Goal: Transaction & Acquisition: Purchase product/service

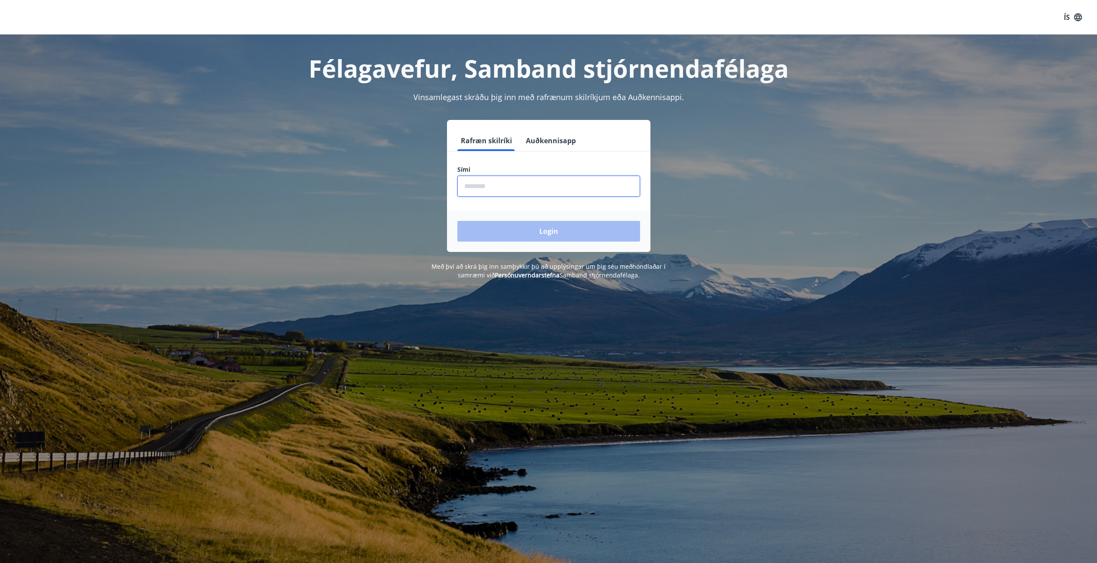
click at [480, 182] on input "phone" at bounding box center [549, 186] width 183 height 21
type input "********"
click at [518, 235] on button "Login" at bounding box center [549, 231] width 183 height 21
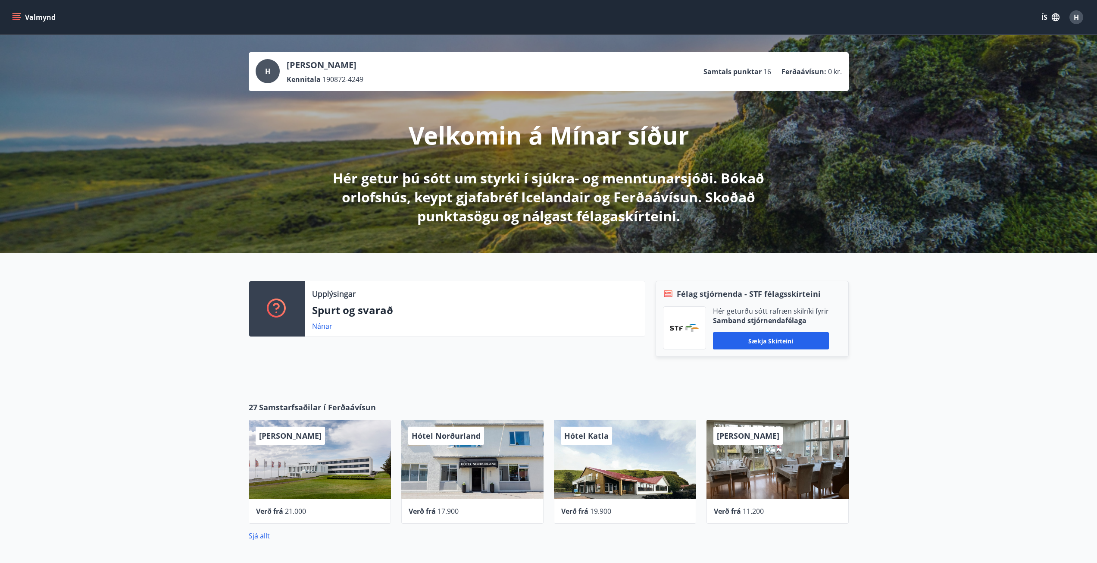
click at [270, 72] on div "H" at bounding box center [268, 71] width 24 height 24
click at [14, 18] on icon "menu" at bounding box center [17, 17] width 9 height 1
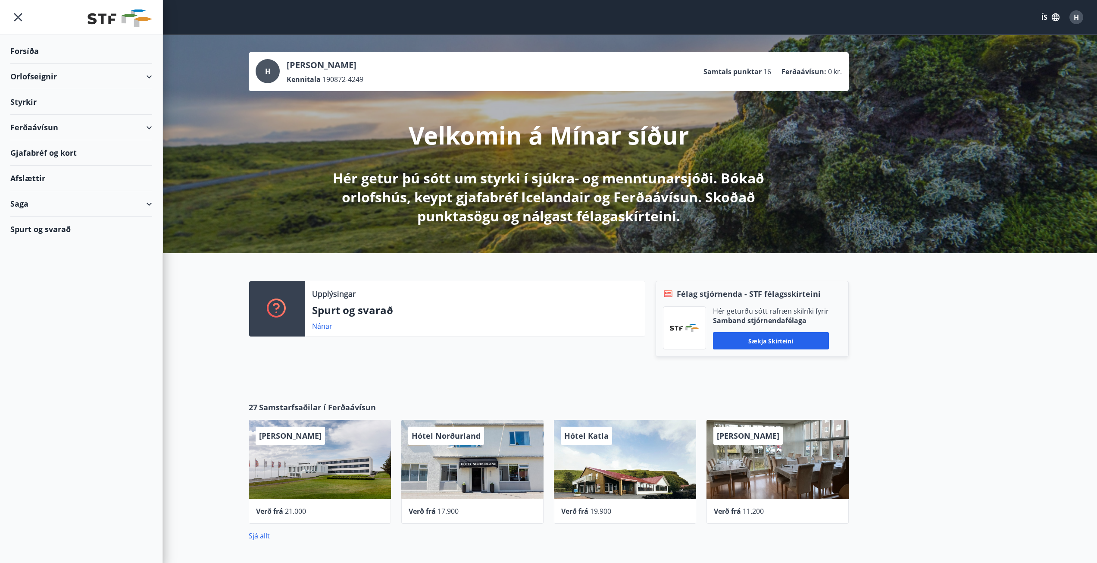
click at [47, 97] on div "Styrkir" at bounding box center [81, 101] width 142 height 25
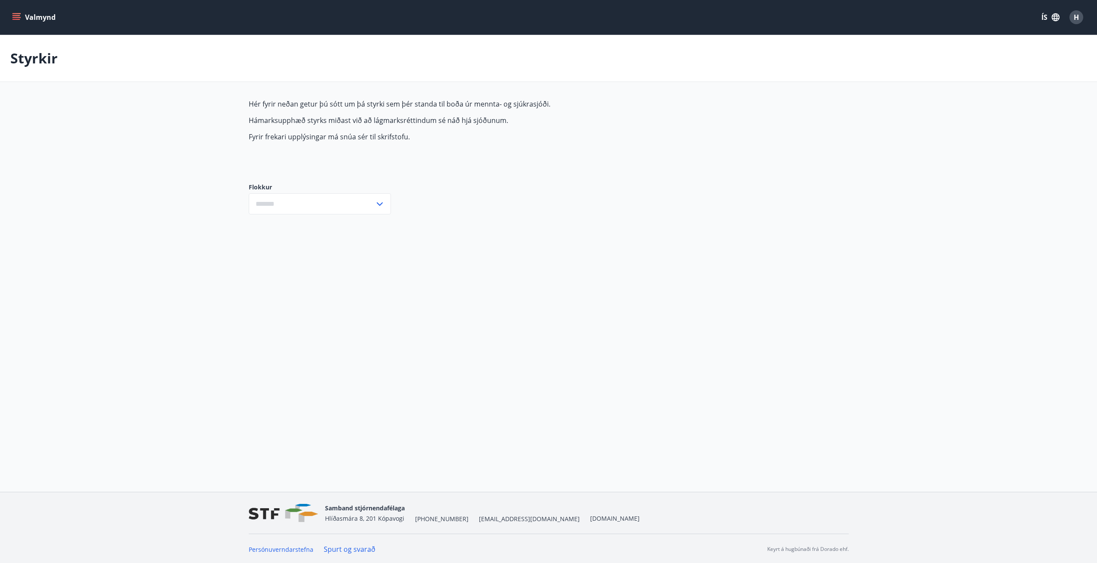
type input "***"
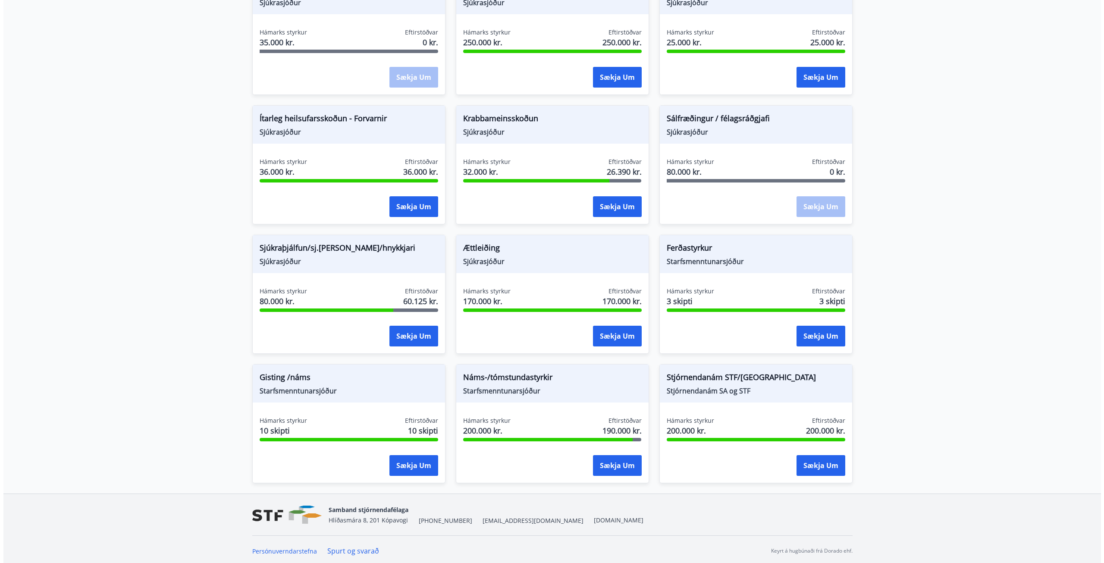
scroll to position [514, 0]
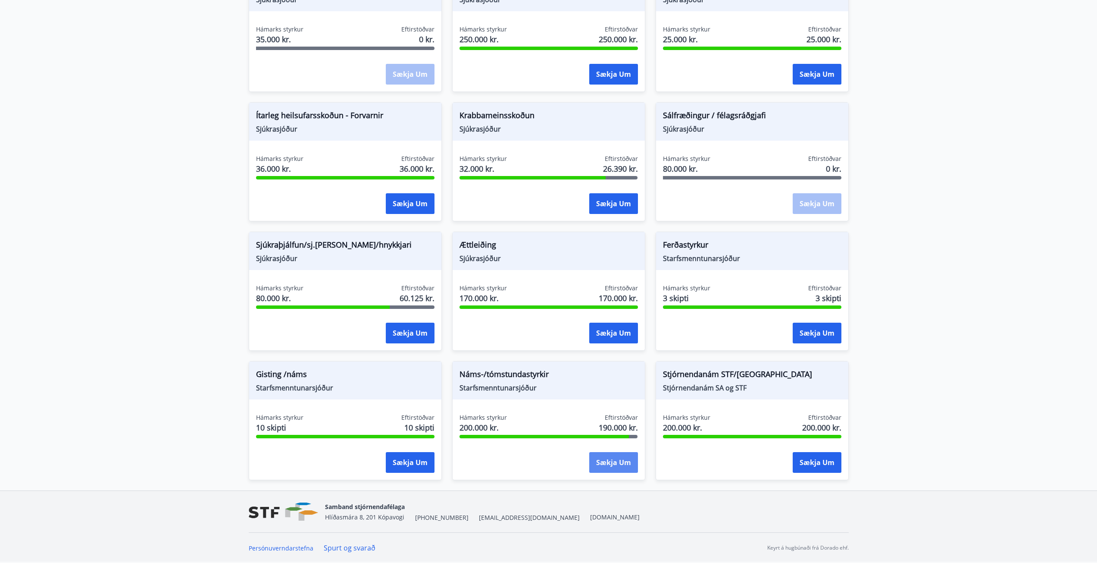
click at [602, 457] on button "Sækja um" at bounding box center [613, 462] width 49 height 21
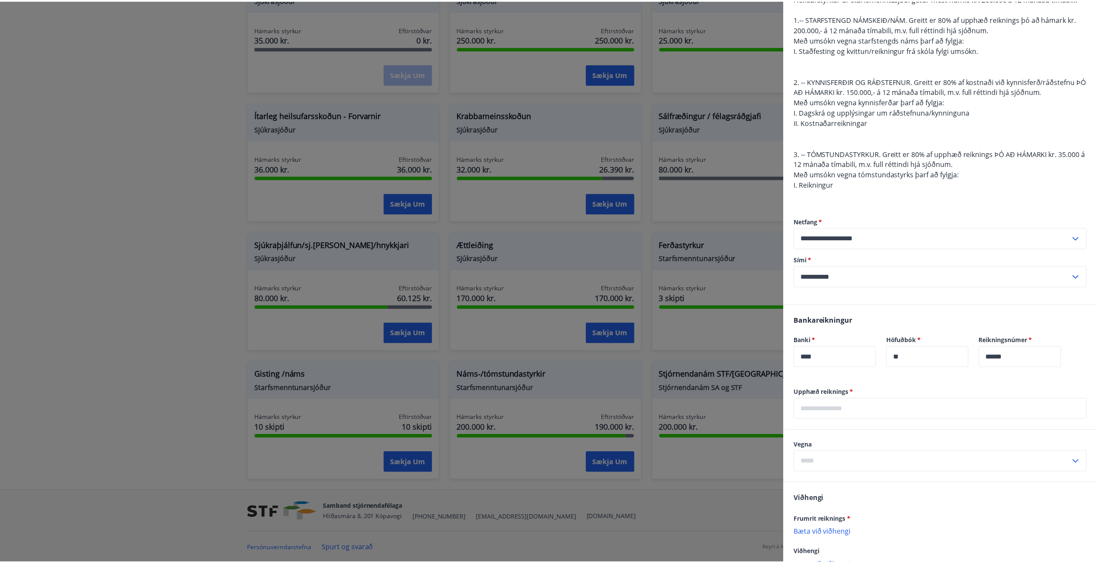
scroll to position [0, 0]
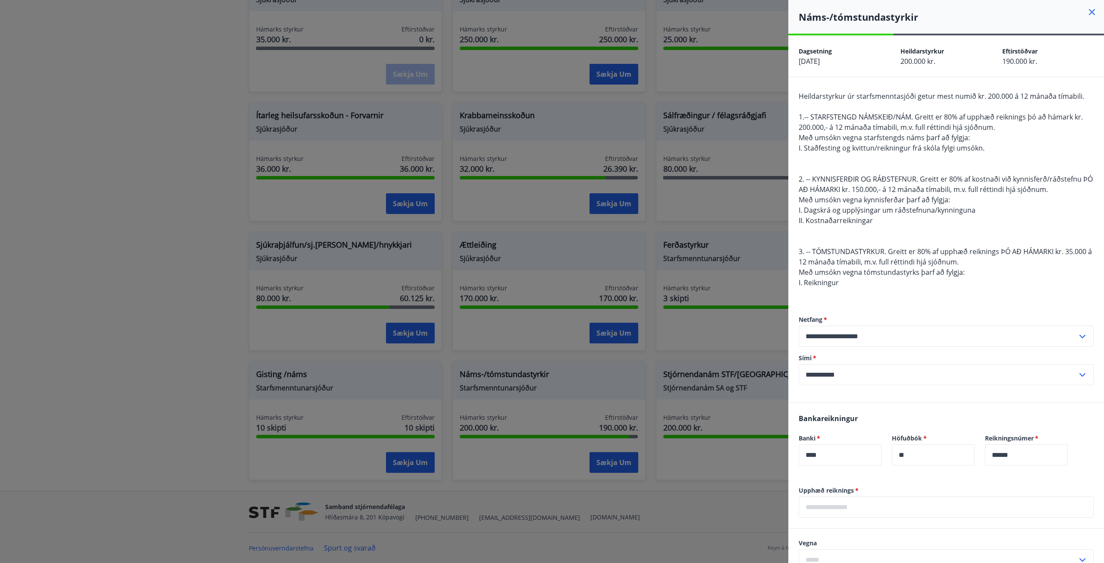
click at [1090, 9] on icon at bounding box center [1092, 12] width 10 height 10
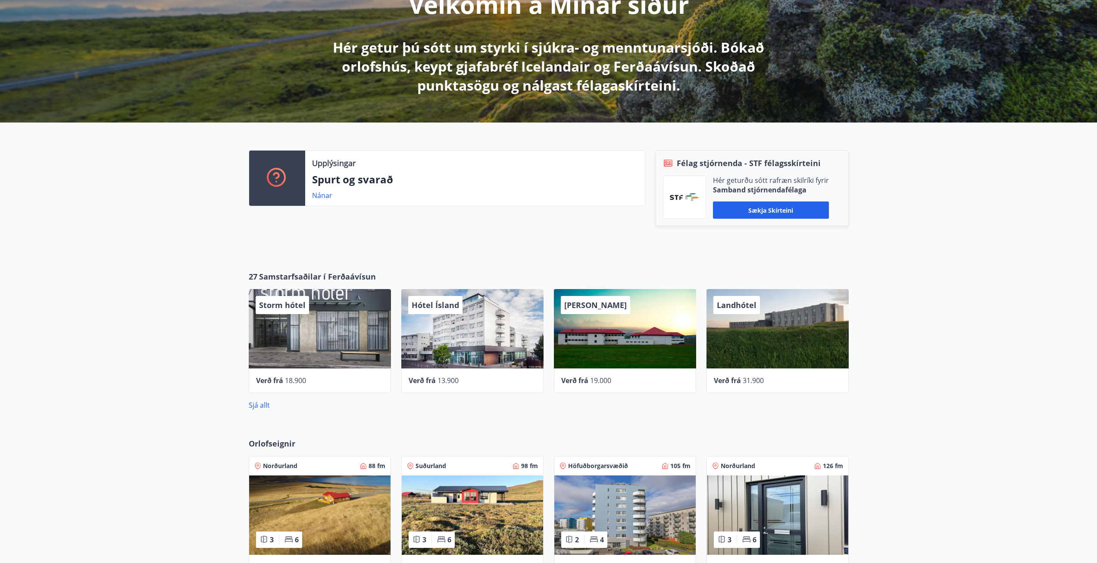
scroll to position [129, 0]
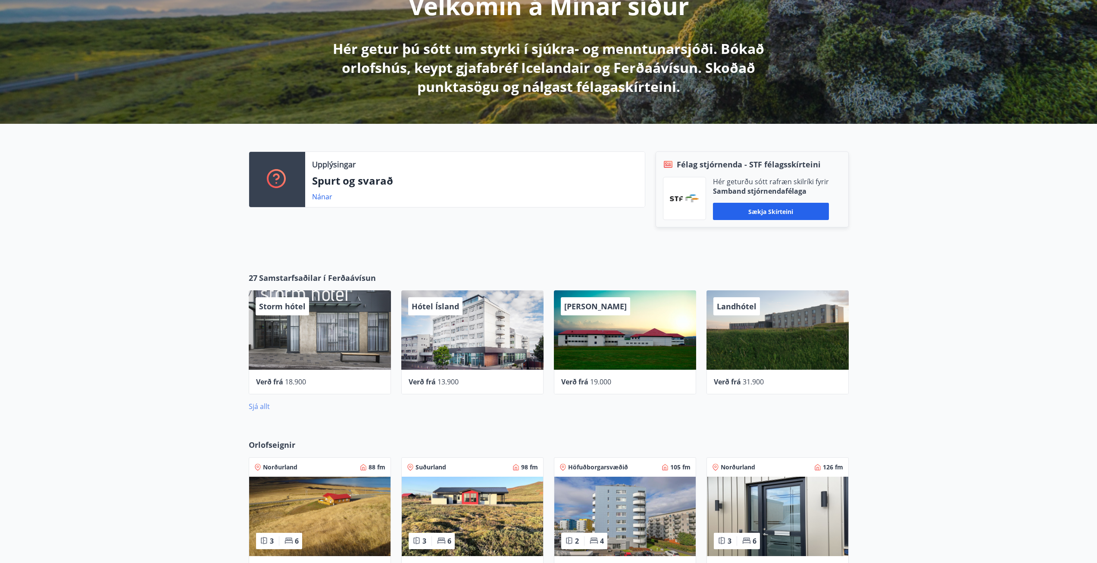
click at [263, 405] on link "Sjá allt" at bounding box center [259, 405] width 21 height 9
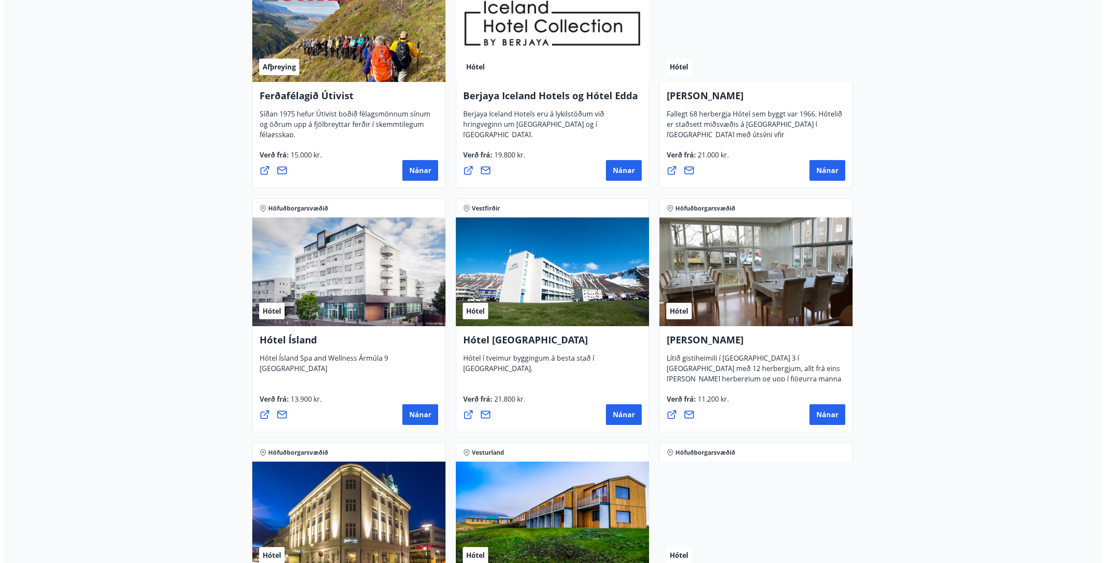
scroll to position [824, 0]
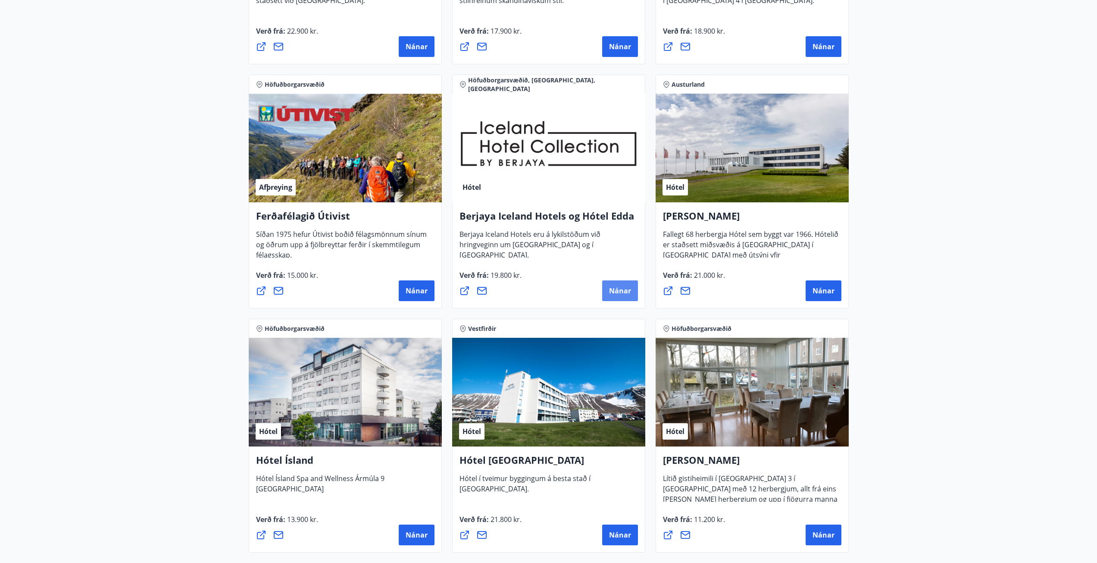
click at [606, 286] on button "Nánar" at bounding box center [620, 290] width 36 height 21
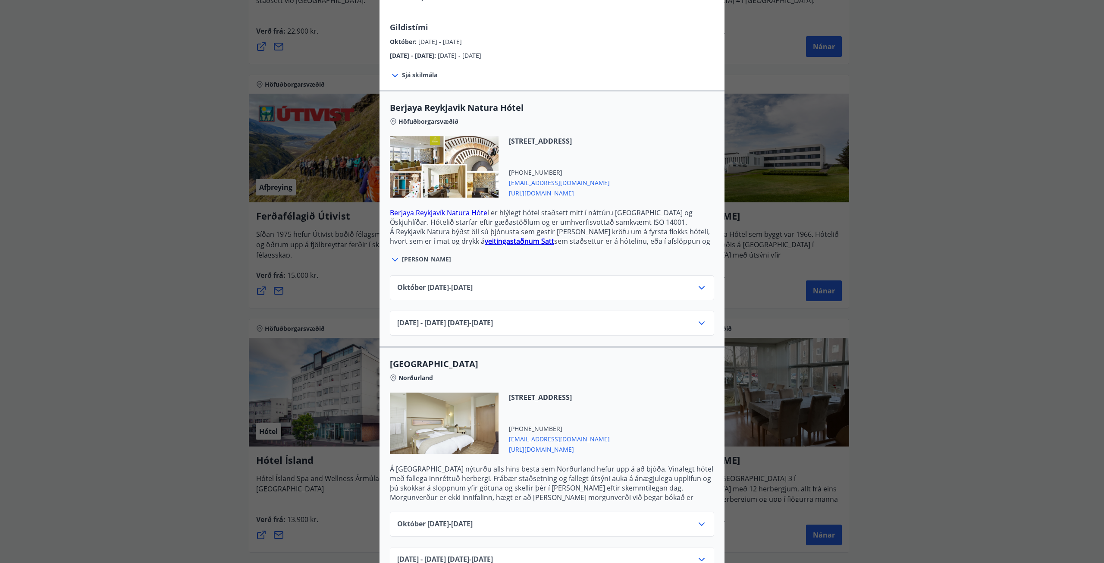
scroll to position [129, 0]
click at [593, 283] on div "[DATE]10.25 - [DATE]" at bounding box center [552, 291] width 310 height 17
click at [700, 283] on icon at bounding box center [701, 288] width 10 height 10
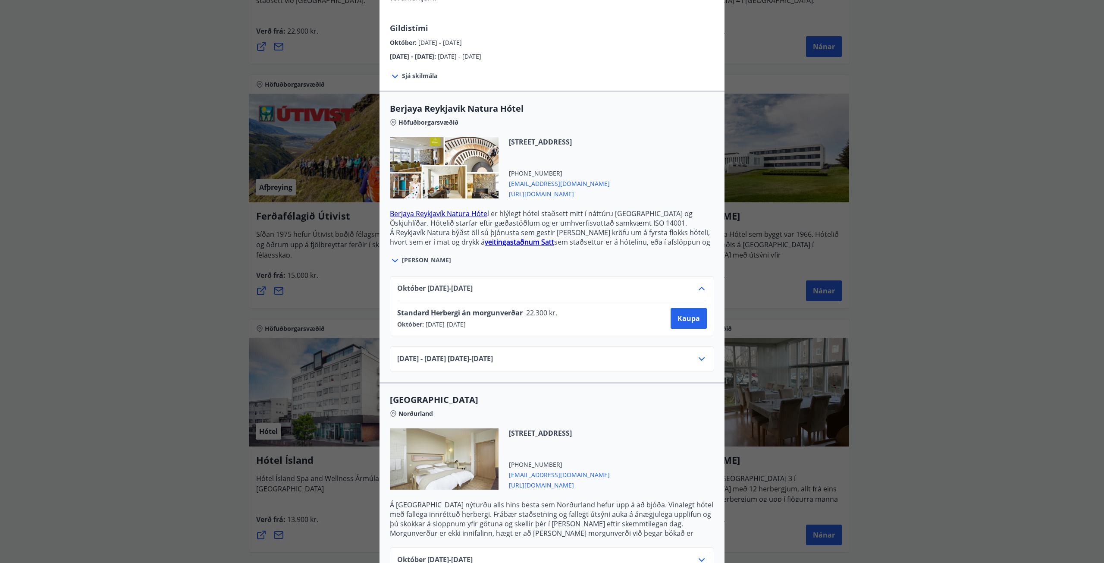
click at [703, 354] on icon at bounding box center [701, 359] width 10 height 10
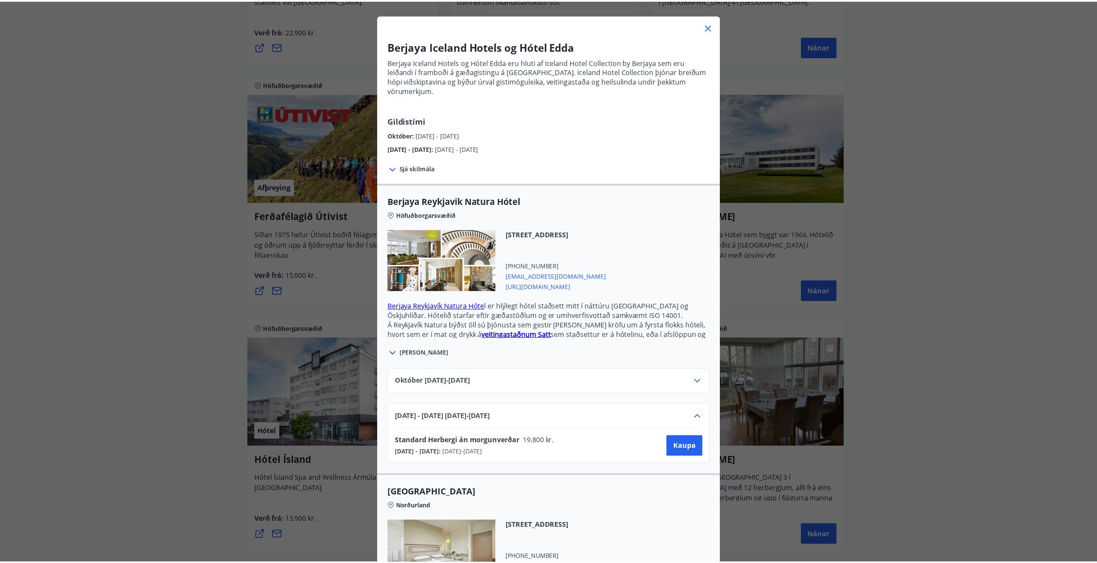
scroll to position [0, 0]
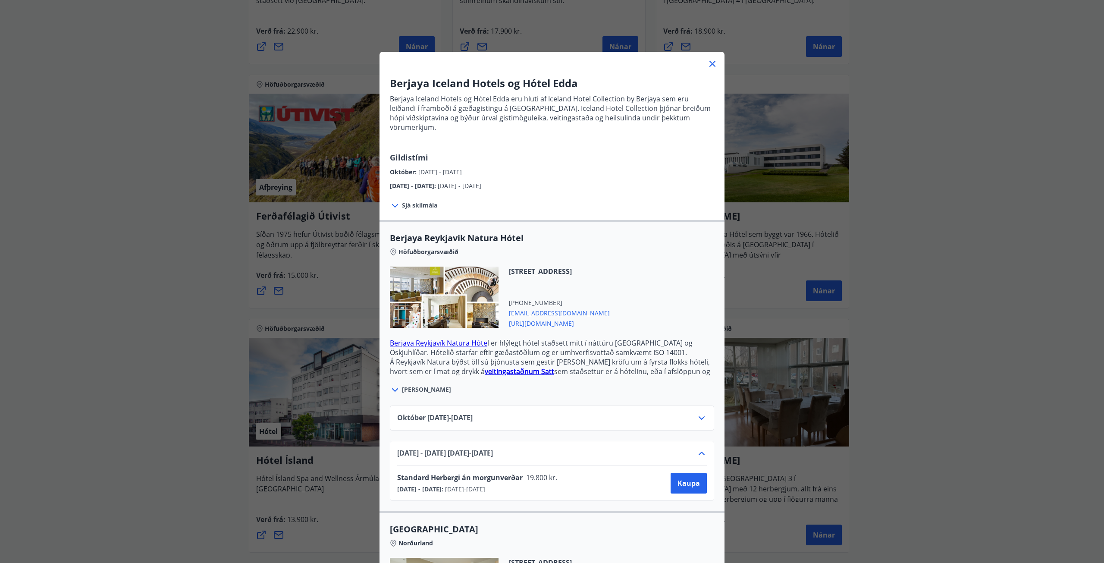
click at [710, 61] on icon at bounding box center [712, 64] width 10 height 10
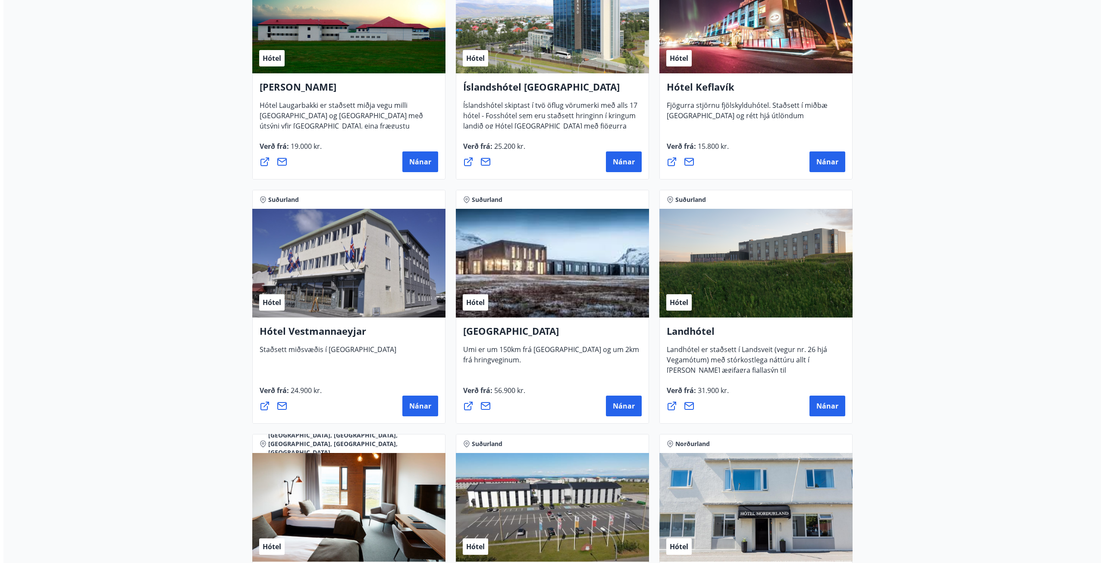
scroll to position [1687, 0]
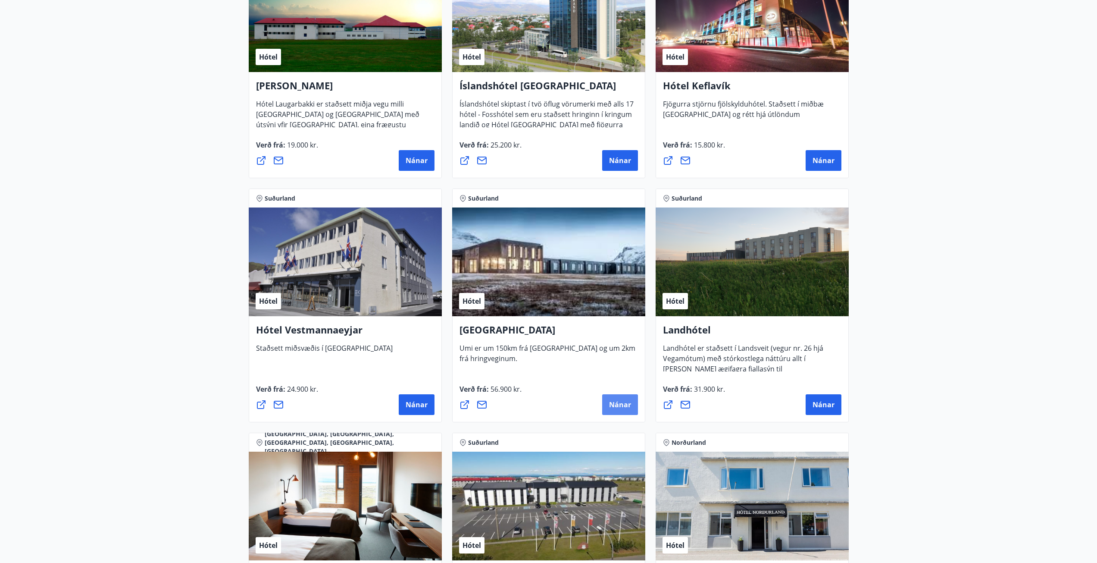
click at [614, 399] on button "Nánar" at bounding box center [620, 404] width 36 height 21
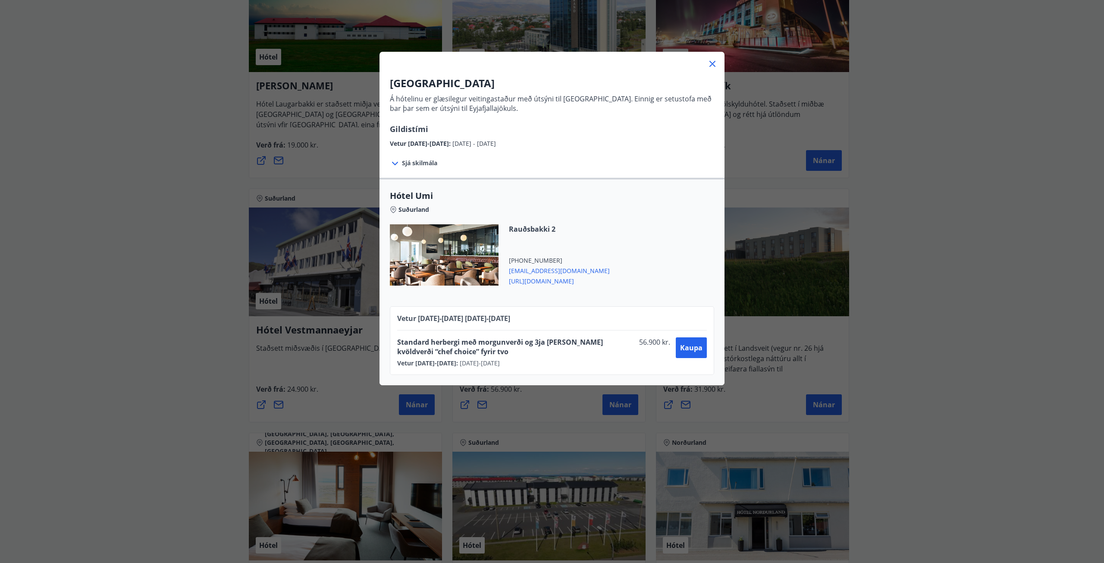
drag, startPoint x: 707, startPoint y: 67, endPoint x: 680, endPoint y: 110, distance: 50.4
click at [707, 68] on icon at bounding box center [712, 64] width 10 height 10
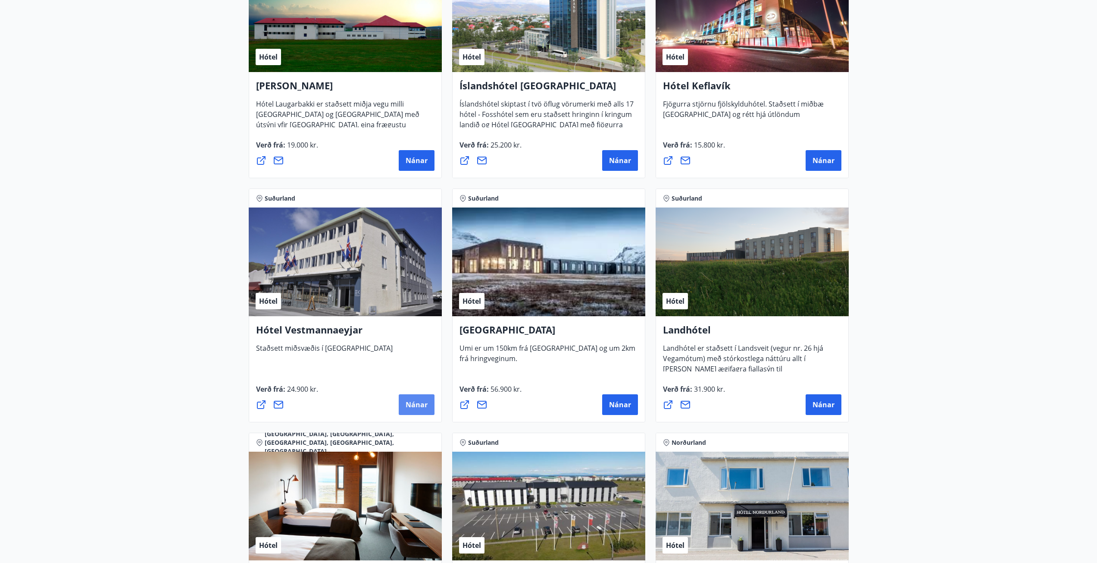
click at [412, 408] on span "Nánar" at bounding box center [417, 404] width 22 height 9
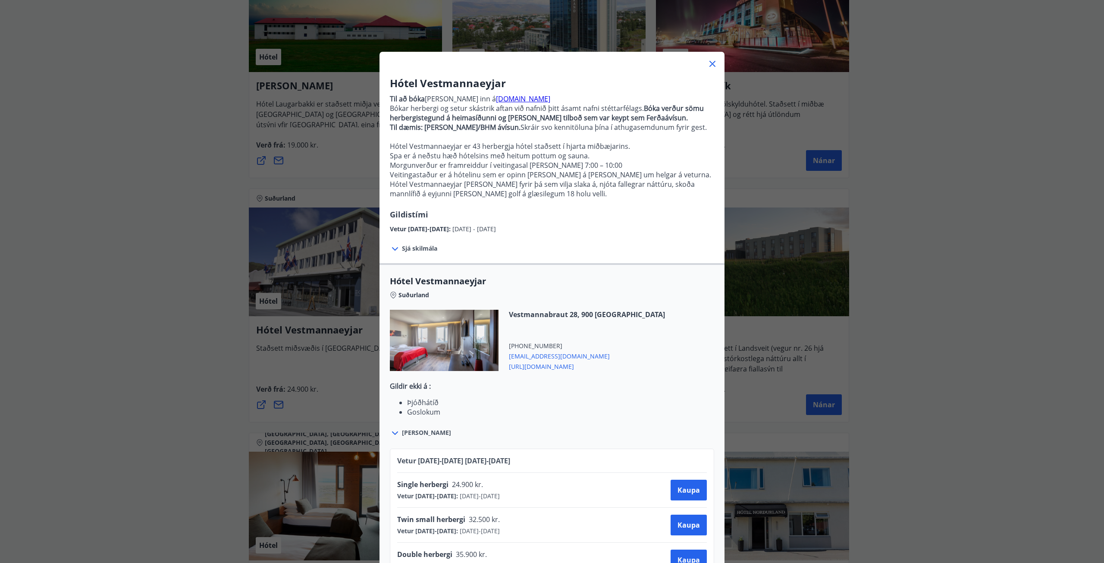
scroll to position [31, 0]
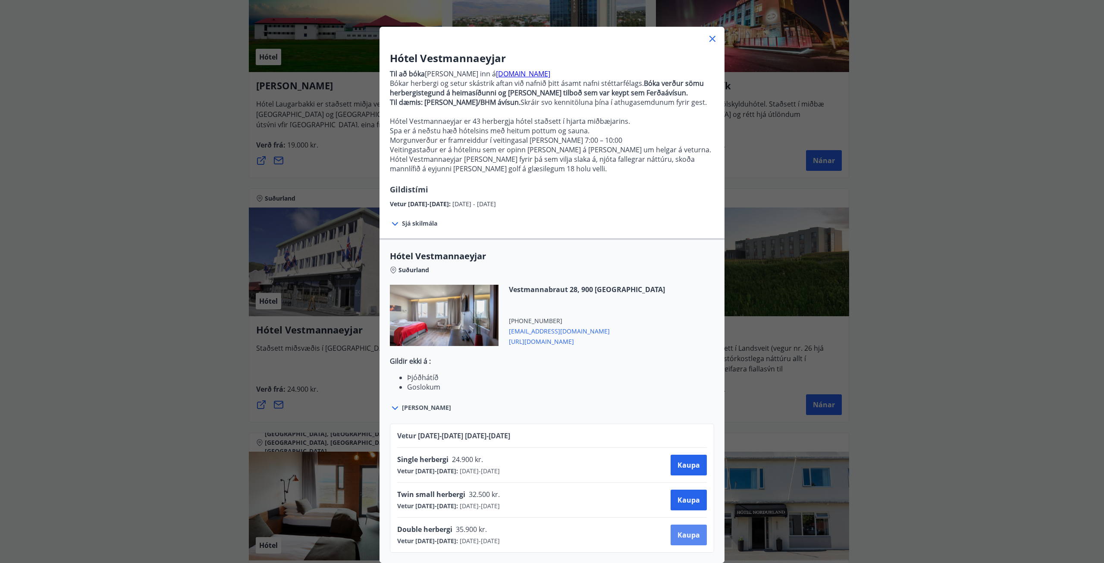
click at [683, 530] on span "Kaupa" at bounding box center [688, 534] width 22 height 9
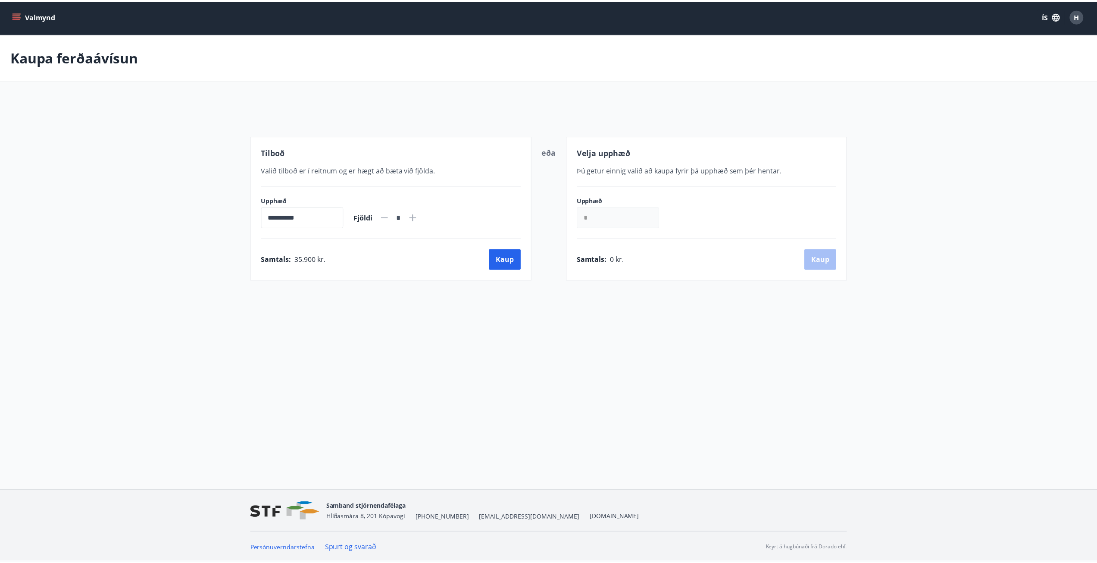
scroll to position [1, 0]
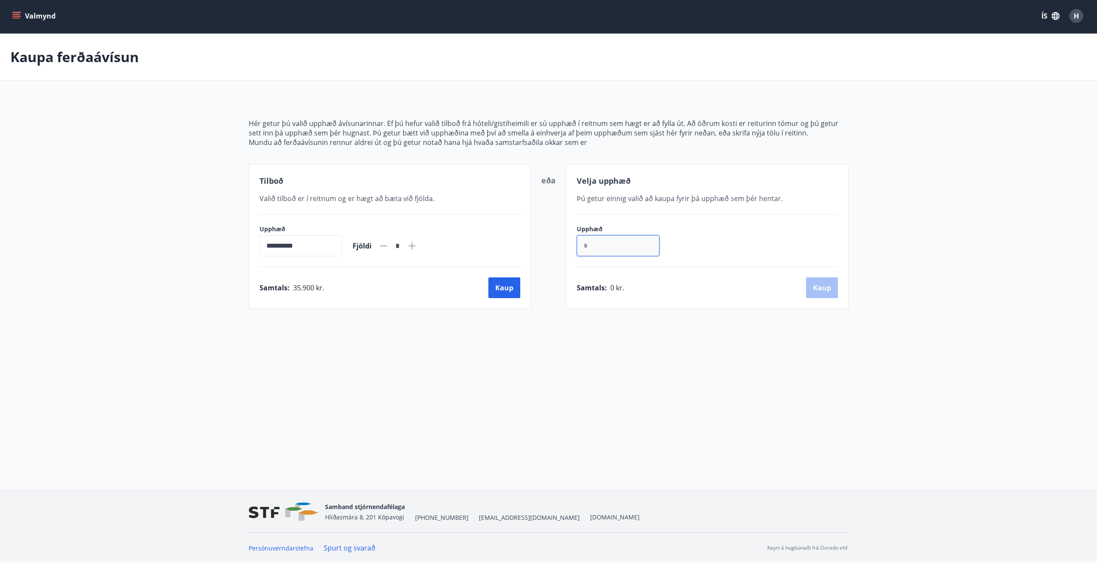
click at [612, 251] on input "*" at bounding box center [618, 245] width 83 height 21
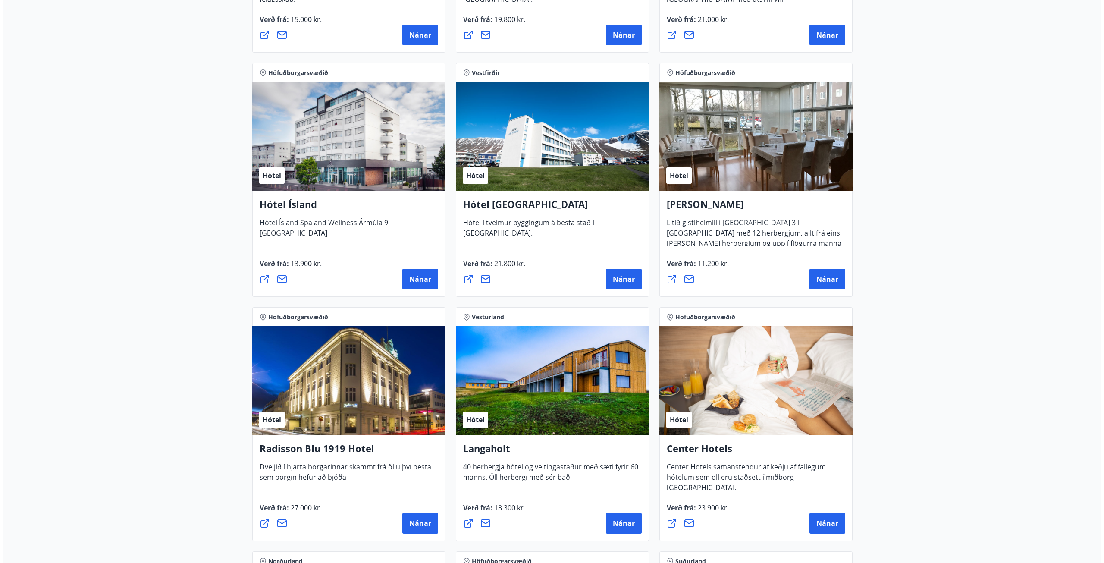
scroll to position [1079, 0]
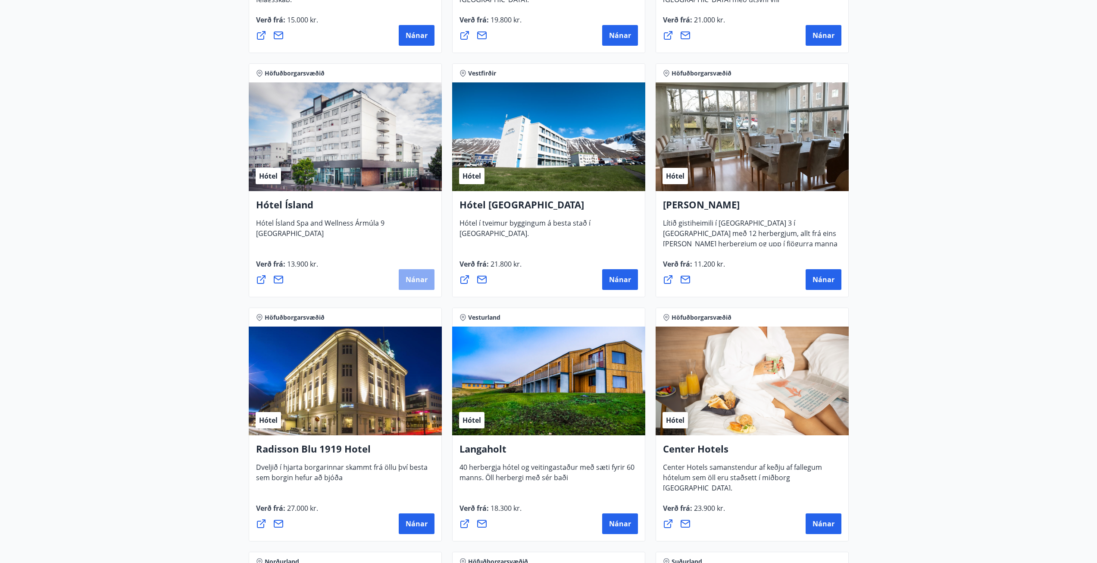
click at [415, 278] on span "Nánar" at bounding box center [417, 279] width 22 height 9
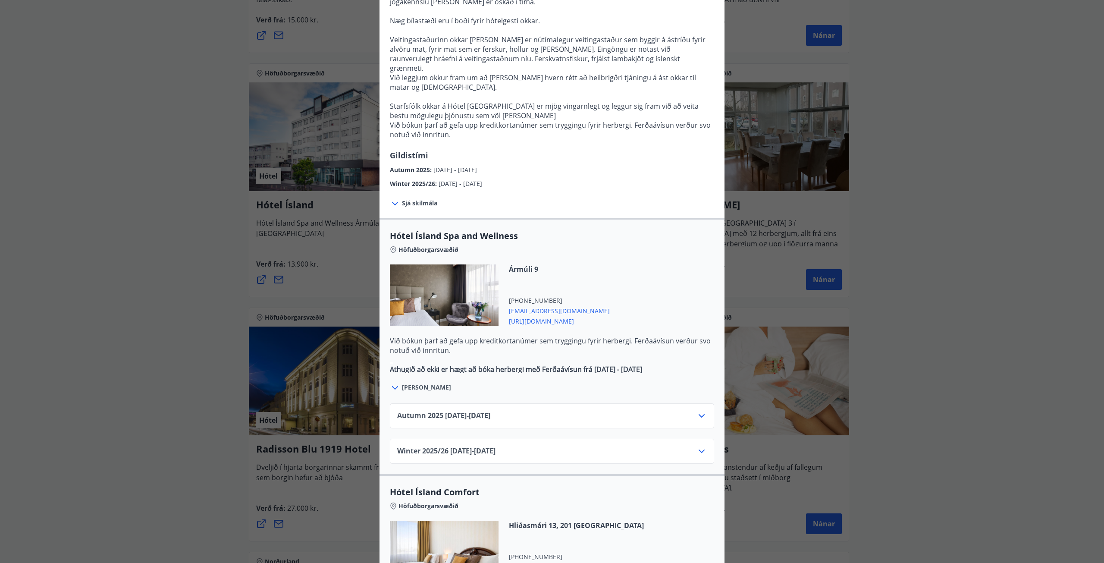
scroll to position [259, 0]
click at [596, 410] on div "Autumn [PHONE_NUMBER][DATE] - [DATE]" at bounding box center [552, 418] width 310 height 17
click at [689, 410] on div "Autumn [PHONE_NUMBER][DATE] - [DATE]" at bounding box center [552, 418] width 310 height 17
click at [697, 410] on icon at bounding box center [701, 415] width 10 height 10
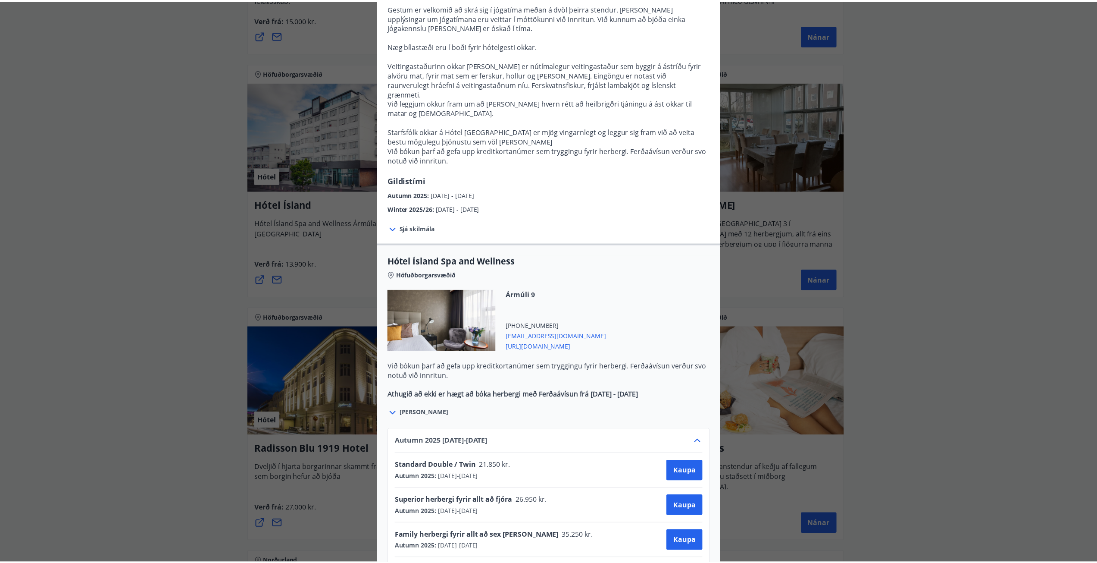
scroll to position [0, 0]
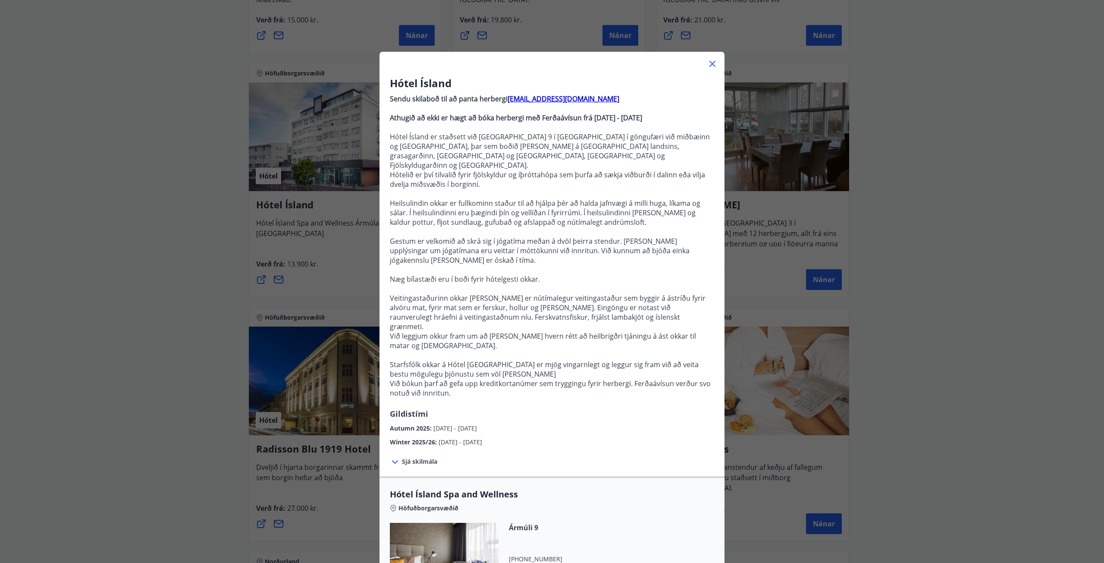
click at [711, 65] on icon at bounding box center [712, 64] width 10 height 10
